Goal: Task Accomplishment & Management: Use online tool/utility

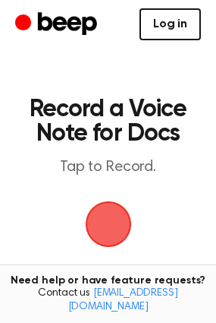
click at [157, 30] on link "Log in" at bounding box center [171, 24] width 62 height 32
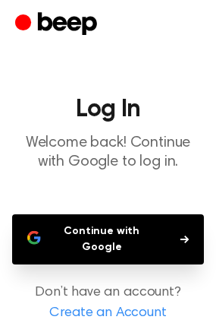
click at [128, 229] on button "Continue with Google" at bounding box center [108, 239] width 192 height 50
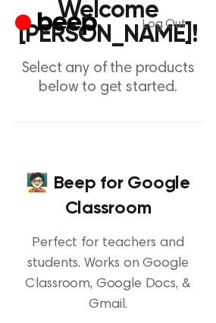
scroll to position [228, 0]
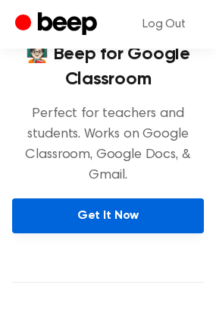
click at [156, 233] on link "Get It Now" at bounding box center [108, 215] width 192 height 35
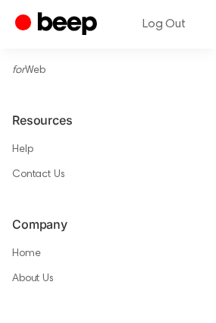
scroll to position [997, 0]
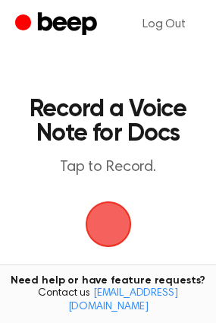
click at [112, 219] on span "button" at bounding box center [108, 224] width 49 height 49
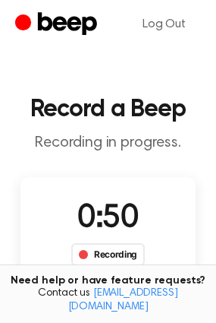
click at [109, 254] on div "Recording" at bounding box center [108, 254] width 74 height 23
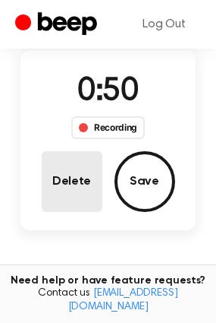
scroll to position [152, 0]
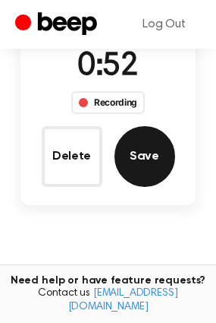
click at [137, 158] on button "Save" at bounding box center [145, 156] width 61 height 61
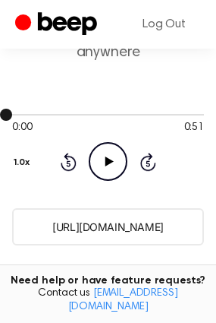
scroll to position [114, 0]
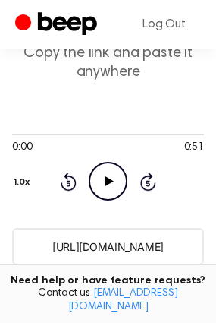
click at [110, 183] on icon at bounding box center [110, 181] width 8 height 10
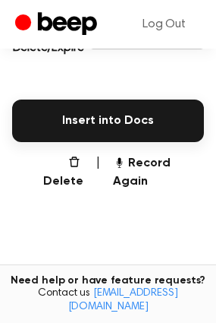
scroll to position [418, 0]
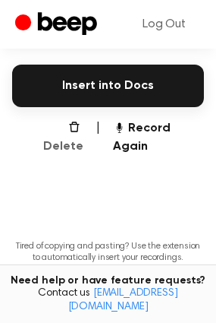
click at [51, 131] on button "Delete" at bounding box center [56, 137] width 53 height 36
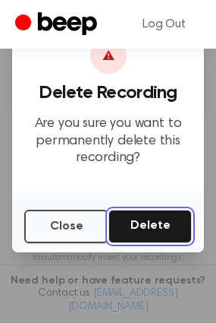
click at [141, 227] on button "Delete" at bounding box center [151, 226] width 84 height 33
